Goal: Check status: Check status

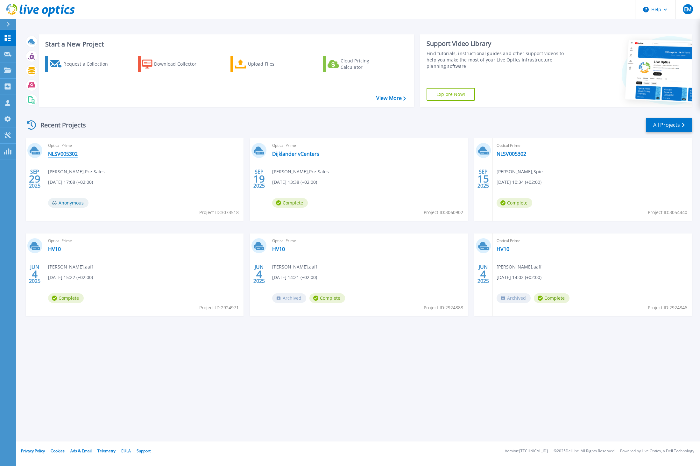
click at [64, 152] on link "NLSV005302" at bounding box center [63, 154] width 30 height 6
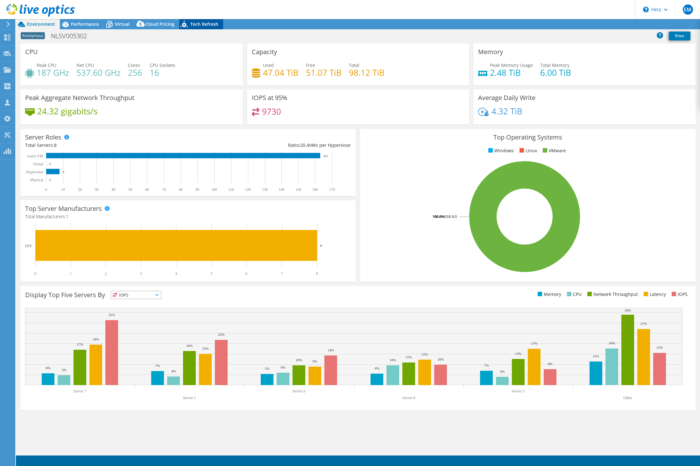
click at [205, 25] on span "Tech Refresh" at bounding box center [204, 24] width 28 height 6
select select "USD"
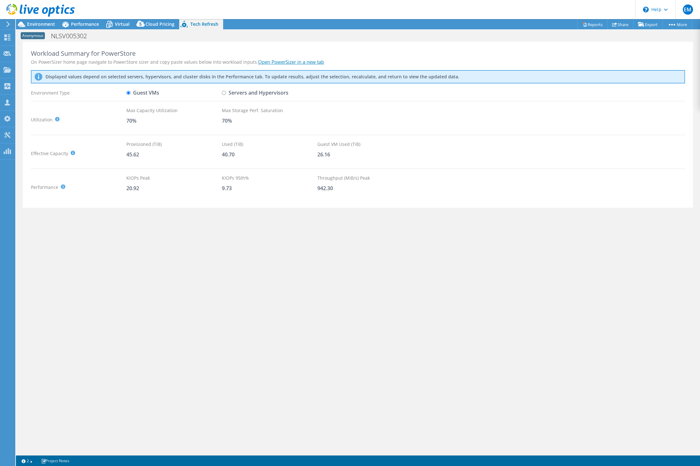
click at [189, 124] on div "Max Capacity Utilization 70%" at bounding box center [174, 119] width 96 height 25
